Goal: Transaction & Acquisition: Purchase product/service

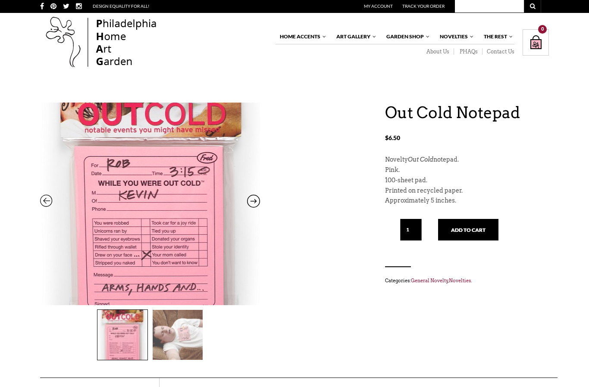
scroll to position [0, 0]
click at [495, 229] on button "Add to cart" at bounding box center [468, 230] width 60 height 22
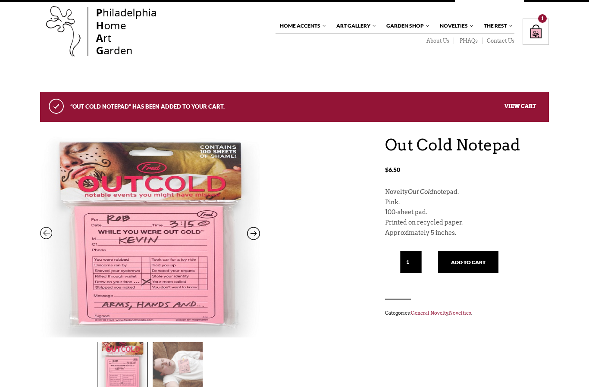
scroll to position [10, 0]
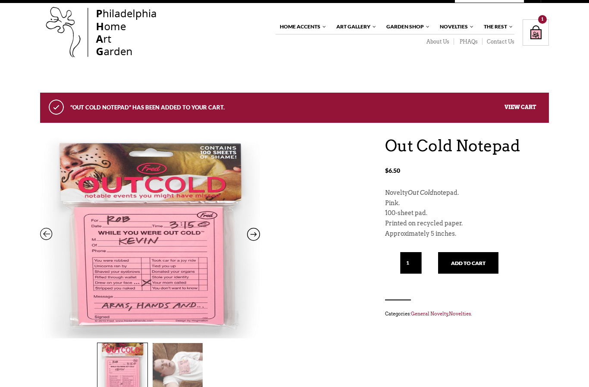
click at [533, 107] on link "View cart" at bounding box center [520, 107] width 31 height 6
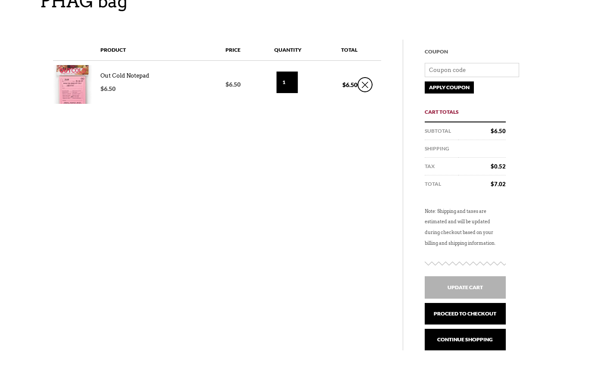
scroll to position [124, 0]
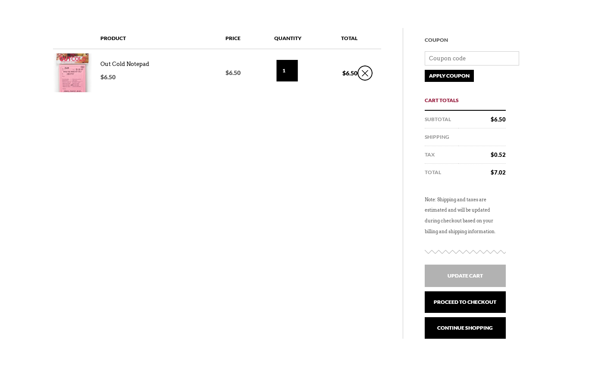
click at [496, 303] on link "Proceed to checkout" at bounding box center [465, 303] width 81 height 22
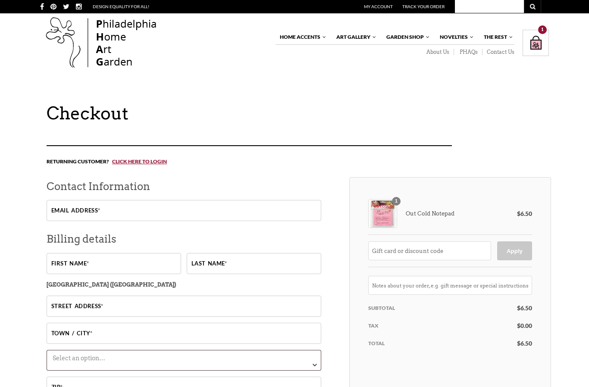
click at [473, 52] on link "PHAQs" at bounding box center [468, 52] width 28 height 7
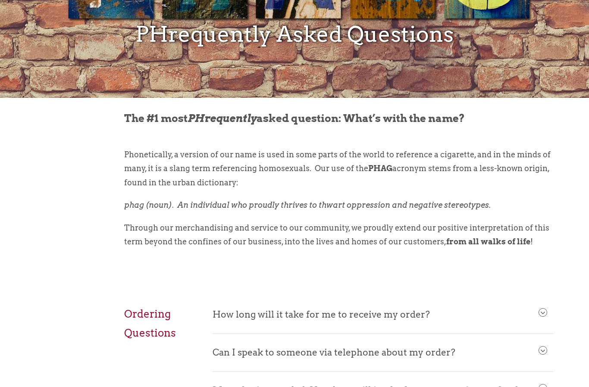
scroll to position [186, 0]
